Goal: Navigation & Orientation: Find specific page/section

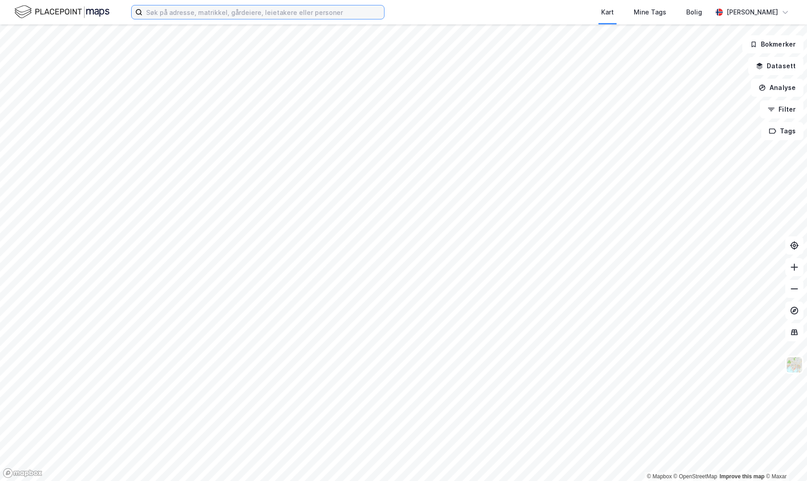
click at [208, 15] on input at bounding box center [262, 12] width 241 height 14
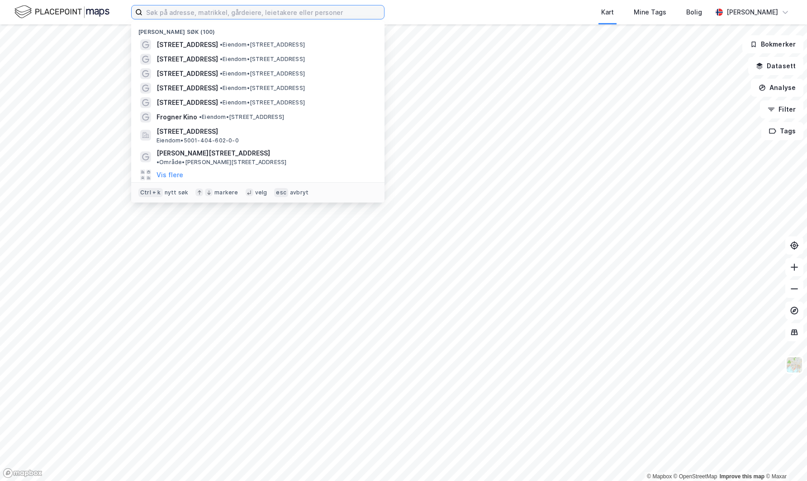
paste input "m"
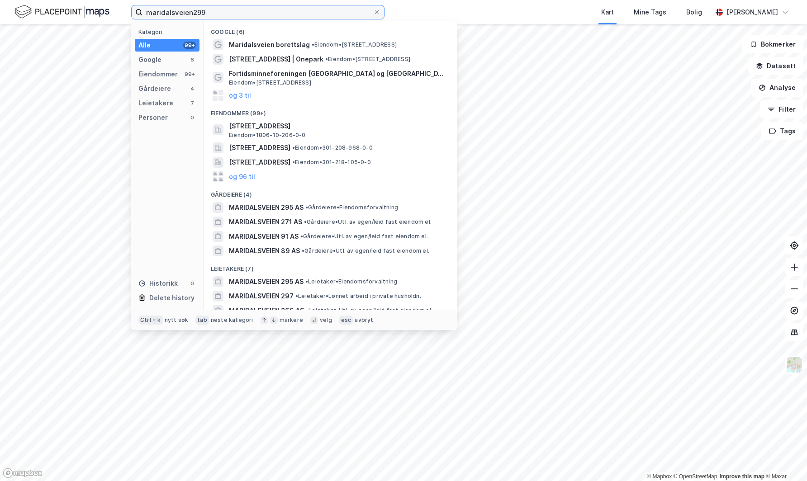
click at [190, 14] on input "maridalsveien299" at bounding box center [257, 12] width 231 height 14
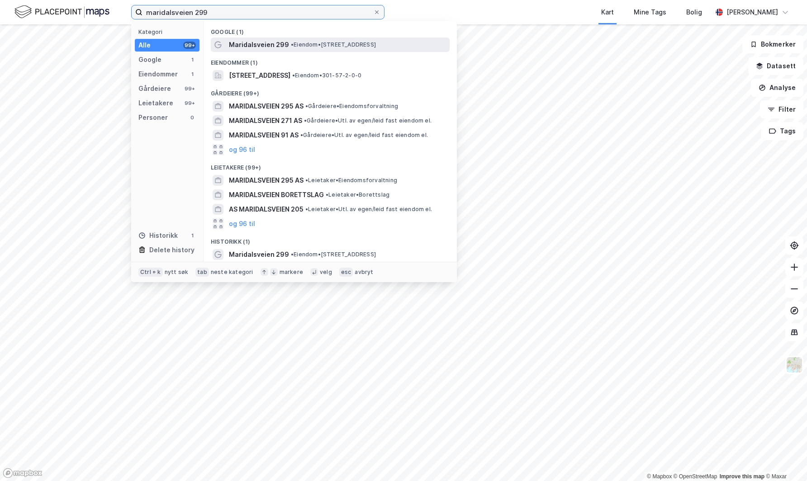
type input "maridalsveien 299"
click at [261, 42] on span "Maridalsveien 299" at bounding box center [259, 44] width 60 height 11
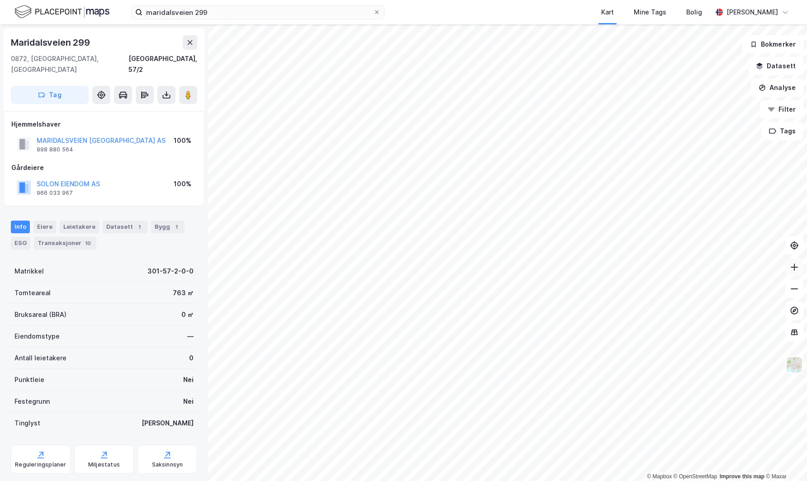
click at [794, 273] on button at bounding box center [794, 267] width 18 height 18
